Goal: Find specific page/section: Find specific page/section

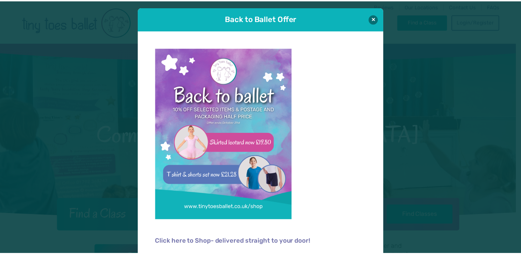
scroll to position [4, 0]
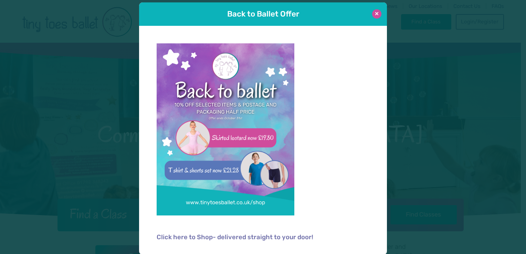
click at [375, 14] on button at bounding box center [376, 13] width 9 height 9
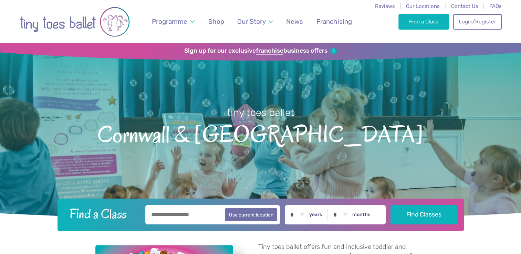
click at [337, 166] on h1 "tiny toes ballet Cornwall & Devon" at bounding box center [260, 135] width 521 height 172
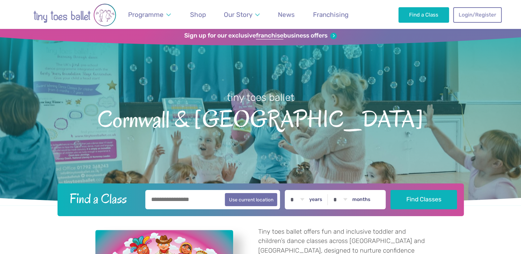
scroll to position [0, 0]
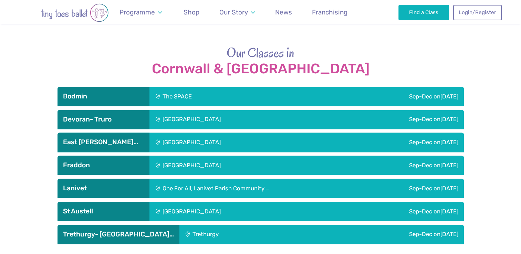
scroll to position [940, 0]
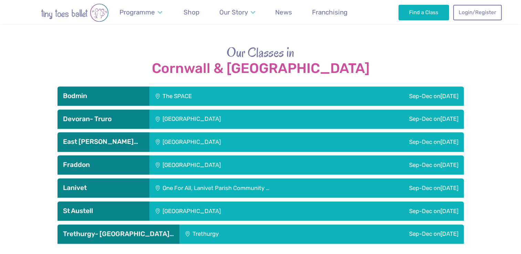
click at [232, 201] on div "[GEOGRAPHIC_DATA]" at bounding box center [237, 210] width 176 height 19
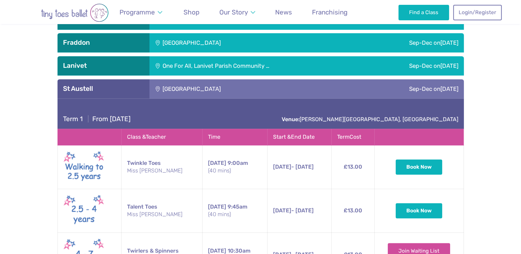
scroll to position [1065, 0]
